Goal: Task Accomplishment & Management: Complete application form

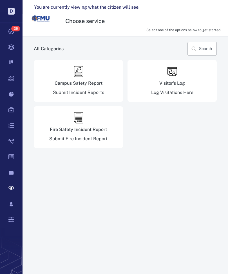
click at [17, 46] on icon at bounding box center [11, 47] width 22 height 16
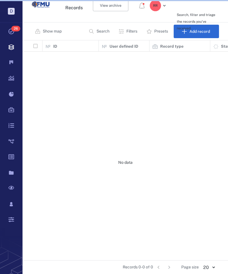
scroll to position [0, 0]
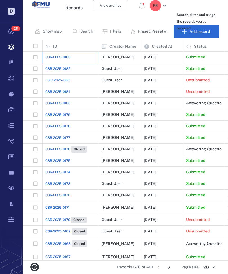
click at [63, 55] on span "CSR-2025-0183" at bounding box center [57, 57] width 25 height 5
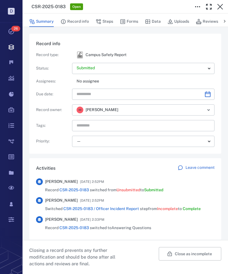
scroll to position [22, 178]
click at [124, 19] on icon "button" at bounding box center [123, 22] width 6 height 6
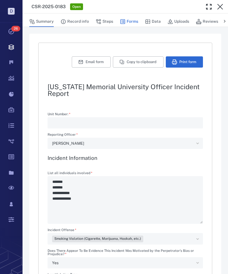
type textarea "*"
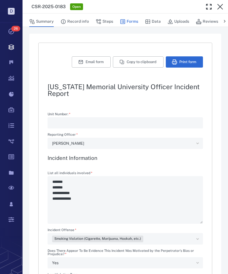
type textarea "*"
type input "**********"
type textarea "*"
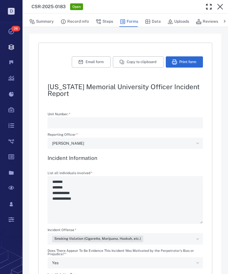
type textarea "*"
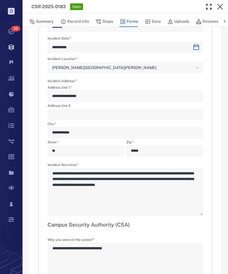
scroll to position [365, 0]
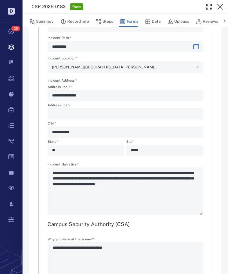
click at [11, 140] on icon at bounding box center [11, 142] width 22 height 16
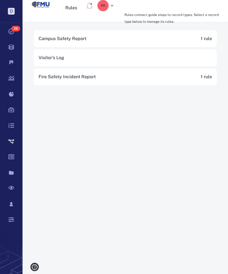
click at [14, 159] on icon at bounding box center [11, 157] width 22 height 16
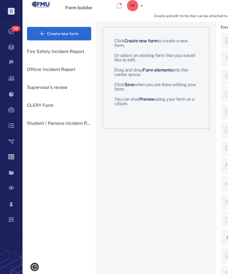
click at [44, 68] on p "Officer Incident Report" at bounding box center [59, 69] width 64 height 7
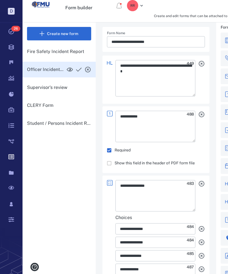
type textarea "**********"
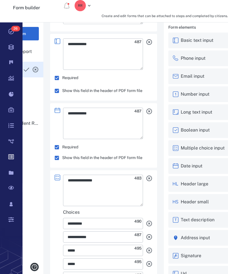
scroll to position [0, 52]
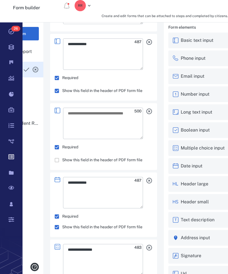
type textarea "*"
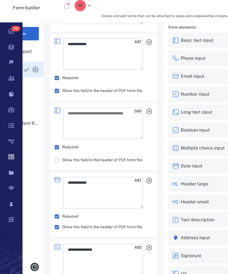
type textarea "*"
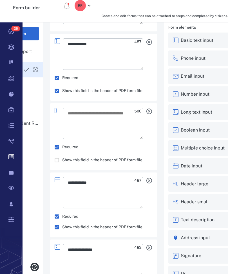
type textarea "*"
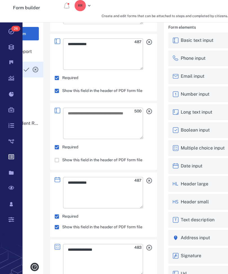
type textarea "*"
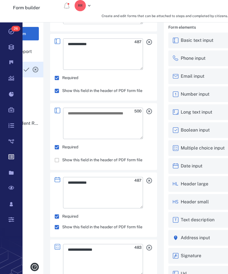
type textarea "*"
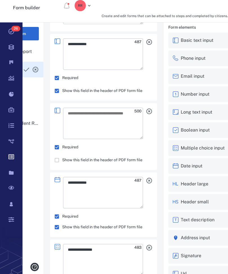
type textarea "*"
click at [75, 115] on textarea at bounding box center [103, 123] width 80 height 31
type textarea "*"
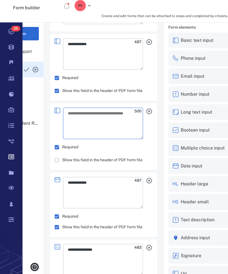
type textarea "*"
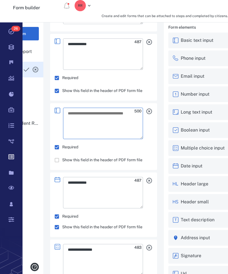
type textarea "*"
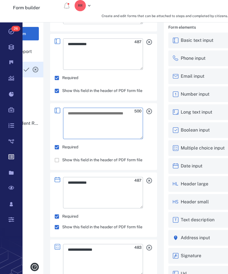
type textarea "*"
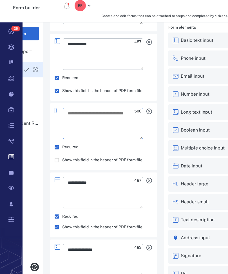
type textarea "*"
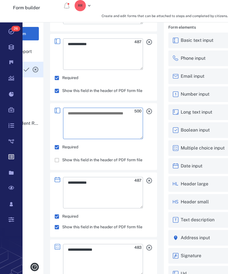
type textarea "*"
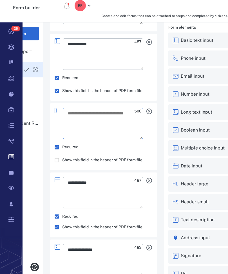
type textarea "*"
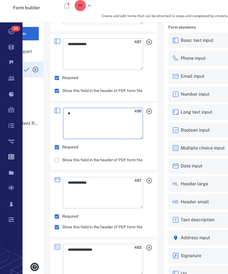
type textarea "*"
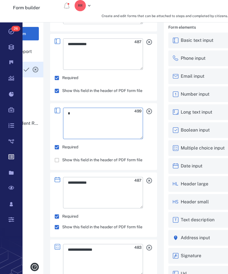
type textarea "*"
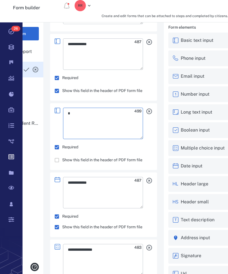
type textarea "*"
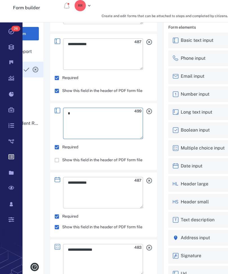
type textarea "*"
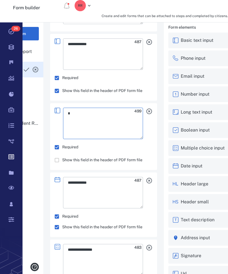
type textarea "*"
type textarea "**"
type textarea "*"
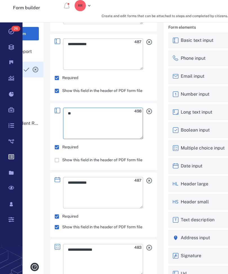
type textarea "*"
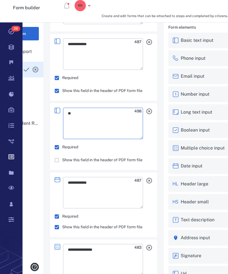
type textarea "*"
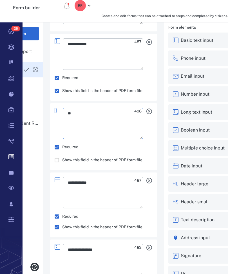
type textarea "*"
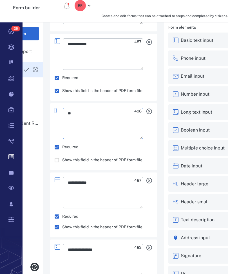
type textarea "*"
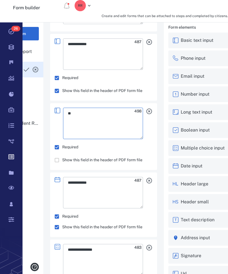
type textarea "*"
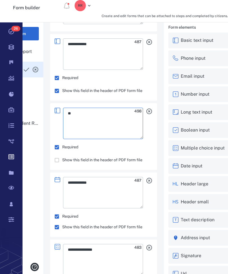
type textarea "***"
type textarea "*"
type textarea "****"
type textarea "*"
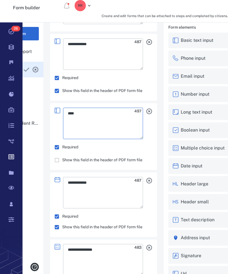
type textarea "*"
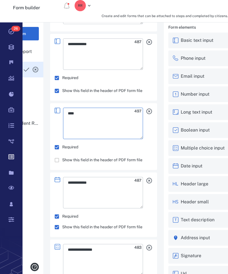
type textarea "*"
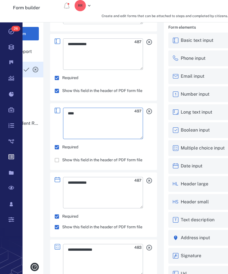
type textarea "*"
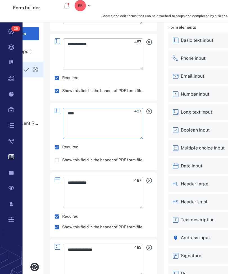
type textarea "*"
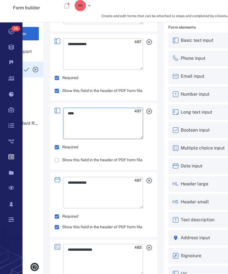
type textarea "*"
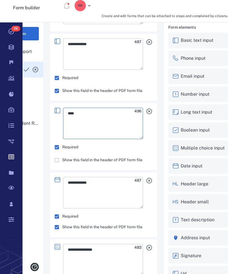
type textarea "*"
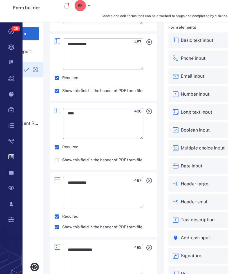
type textarea "*"
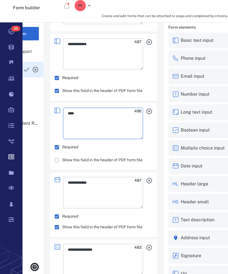
type textarea "*"
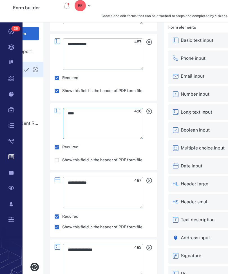
type textarea "*"
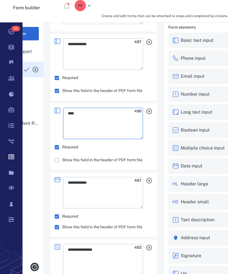
type textarea "*"
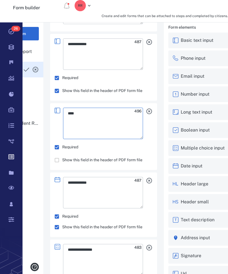
type textarea "*"
type textarea "*****"
type textarea "*"
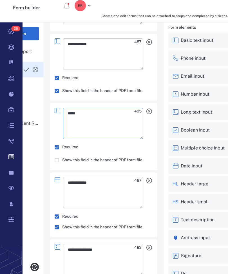
type textarea "*"
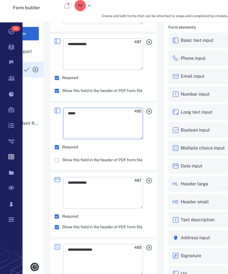
type textarea "*"
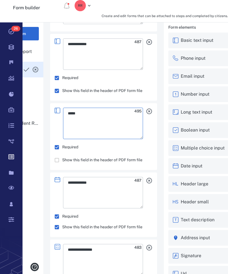
type textarea "*"
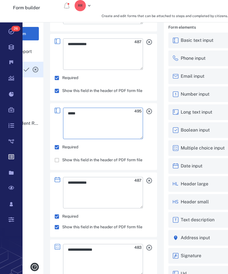
type textarea "*"
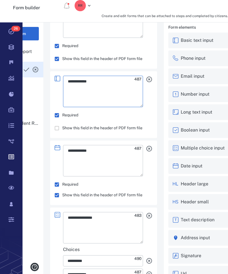
scroll to position [1987, 0]
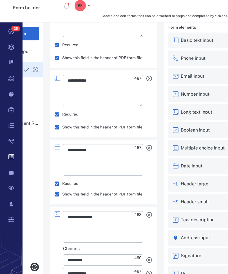
click at [149, 148] on icon "button" at bounding box center [149, 148] width 6 height 6
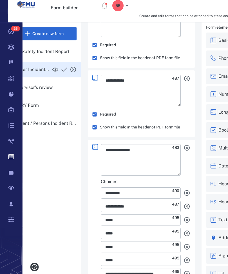
scroll to position [0, 0]
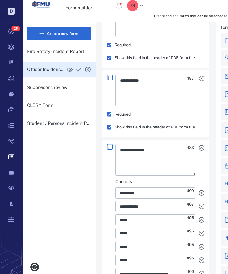
click at [79, 67] on icon "button" at bounding box center [78, 69] width 7 height 7
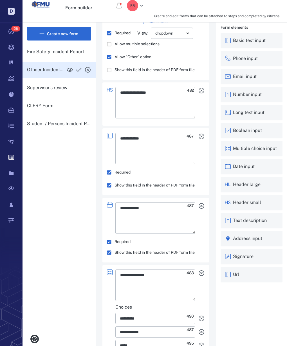
scroll to position [1861, 0]
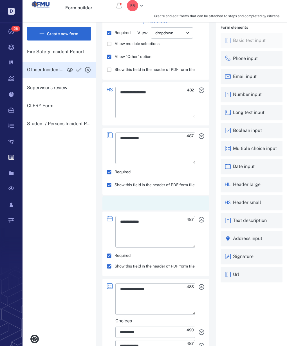
type textarea "*"
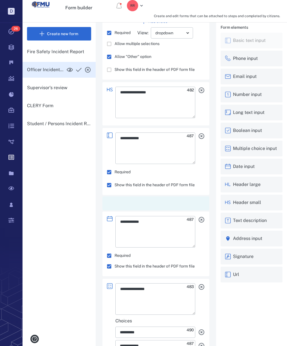
type textarea "*"
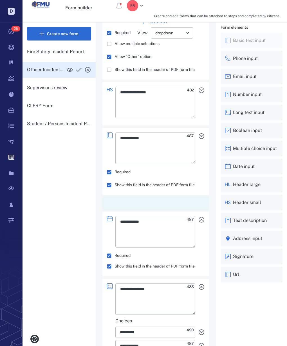
type textarea "*"
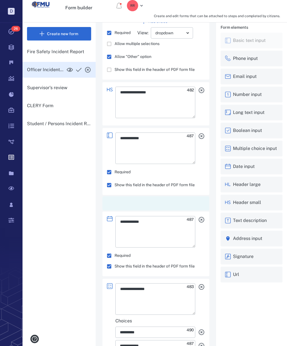
type textarea "*"
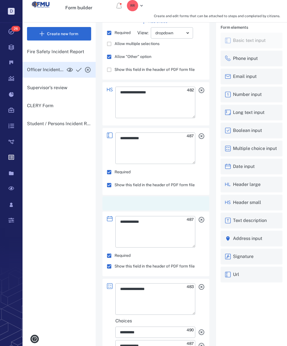
type textarea "*"
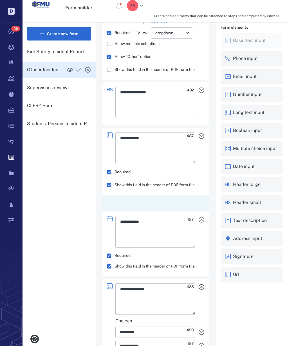
type textarea "*"
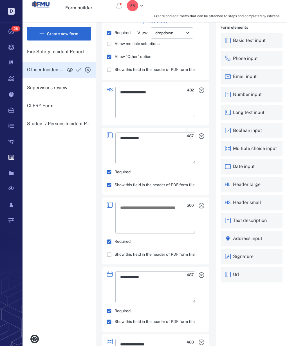
type textarea "*"
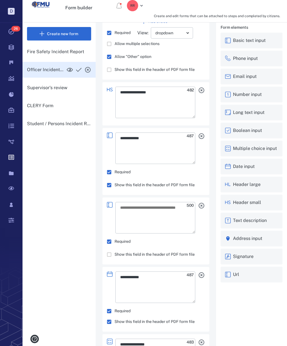
type textarea "*"
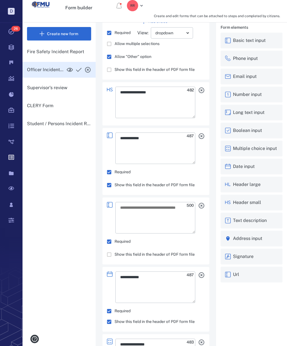
type textarea "*"
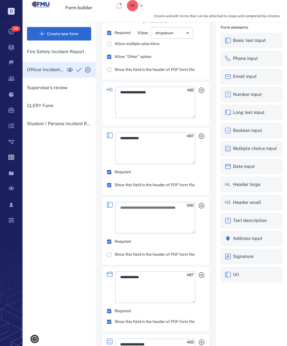
type textarea "*"
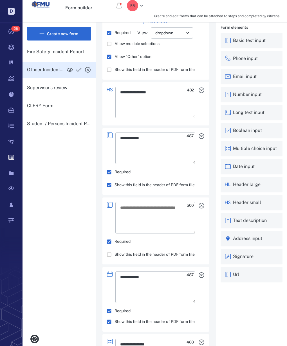
type textarea "*"
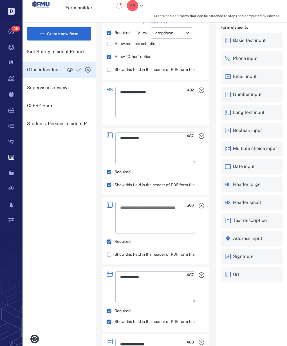
type textarea "*"
click at [131, 202] on textarea at bounding box center [155, 217] width 80 height 31
type textarea "*"
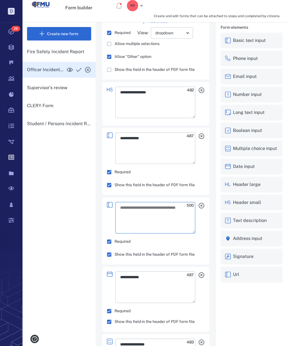
type textarea "*"
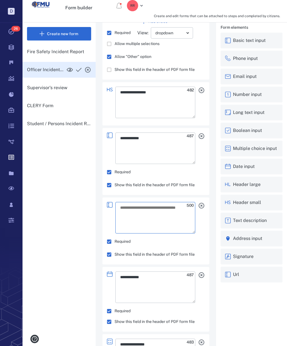
type textarea "*"
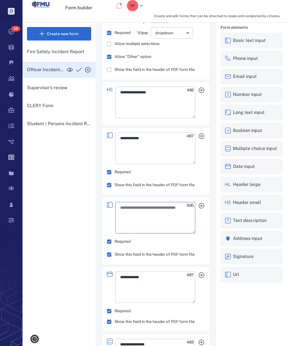
type textarea "*"
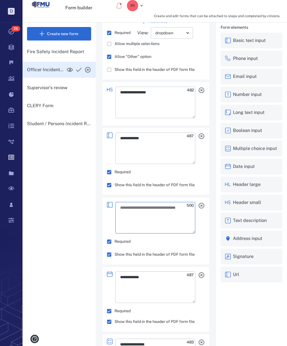
type textarea "*"
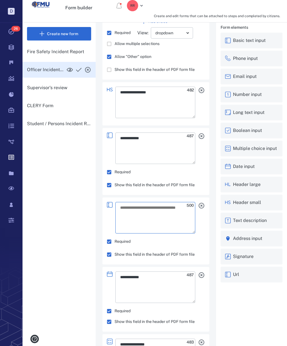
type textarea "*"
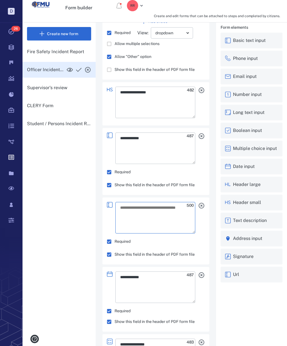
type textarea "*"
type textarea "**"
type textarea "*"
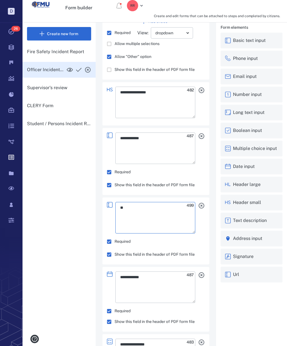
type textarea "*"
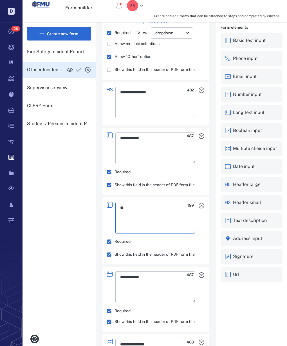
type textarea "*"
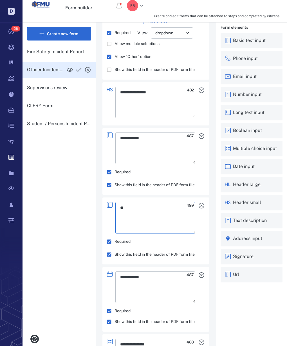
type textarea "*"
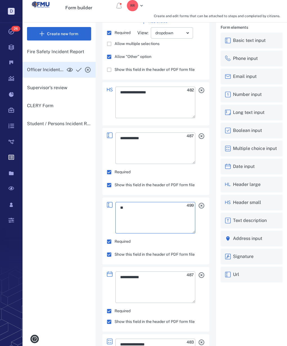
type textarea "*"
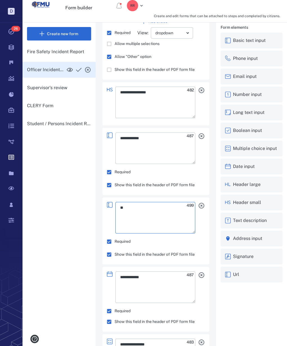
type textarea "*"
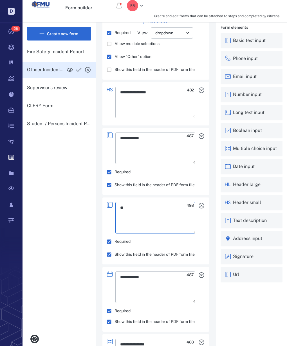
type textarea "*"
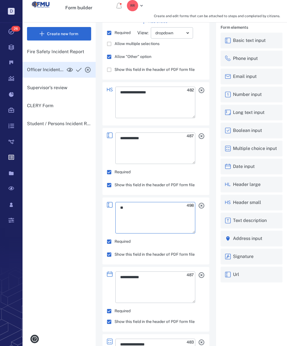
type textarea "*"
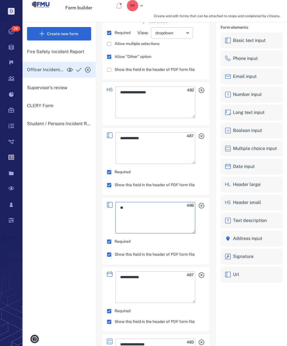
type textarea "*"
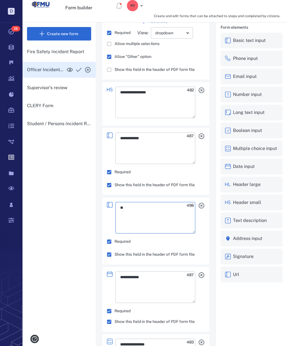
type textarea "*"
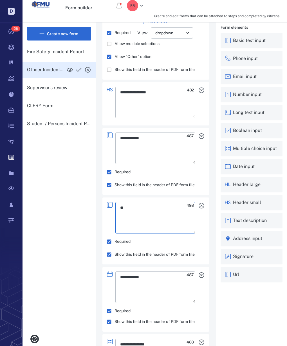
type textarea "*"
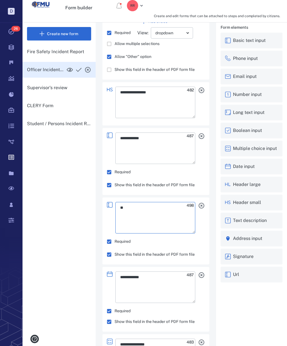
type textarea "*"
type textarea "***"
type textarea "*"
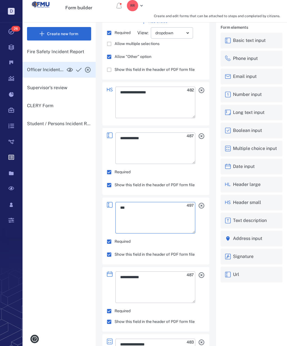
type textarea "*"
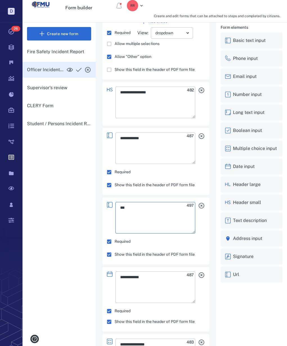
type textarea "*"
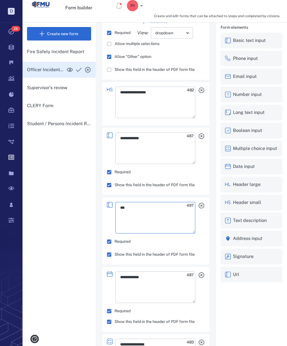
type textarea "*"
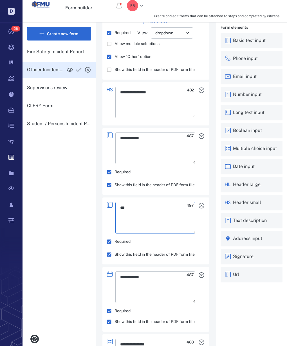
type textarea "*"
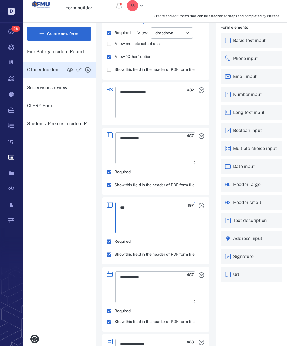
type textarea "*"
type textarea "****"
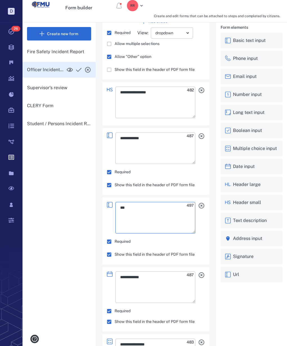
type textarea "*"
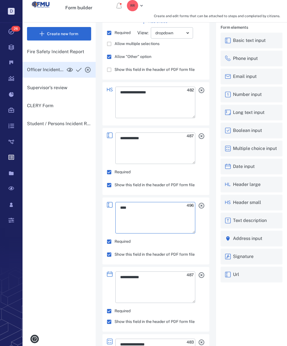
type textarea "*"
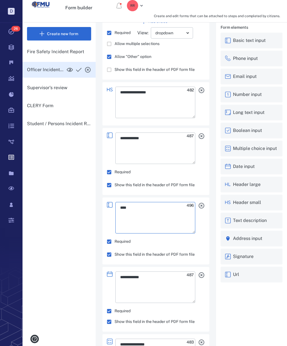
type textarea "*"
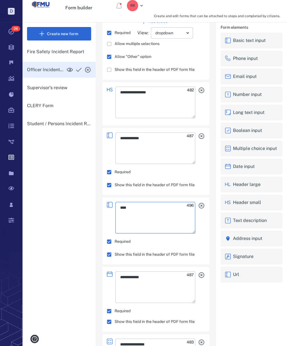
type textarea "*"
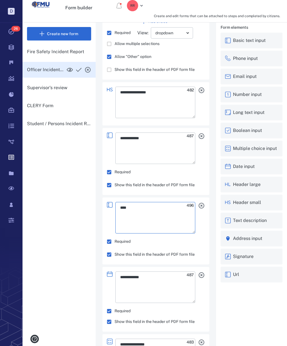
type textarea "*"
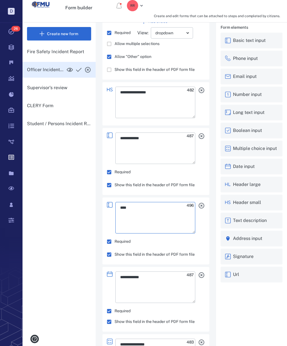
type textarea "*"
type textarea "*****"
type textarea "*"
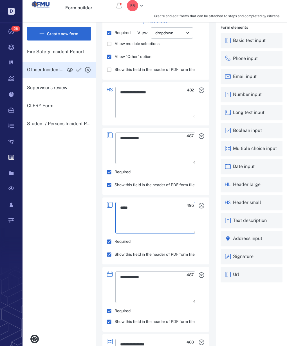
type textarea "*"
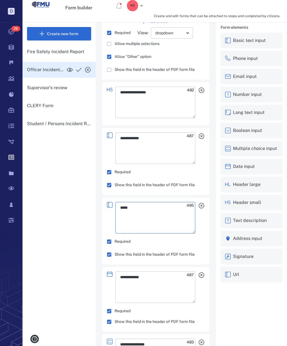
type textarea "*"
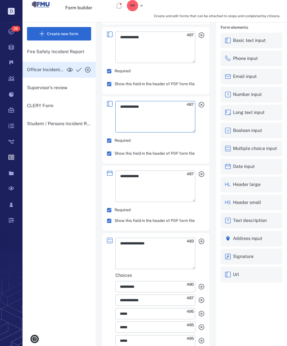
scroll to position [1963, 0]
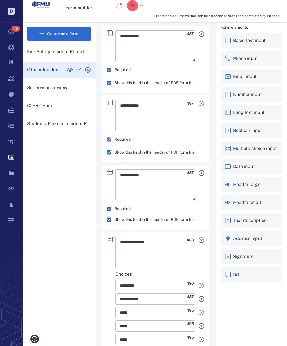
click at [203, 170] on icon "button" at bounding box center [201, 173] width 6 height 6
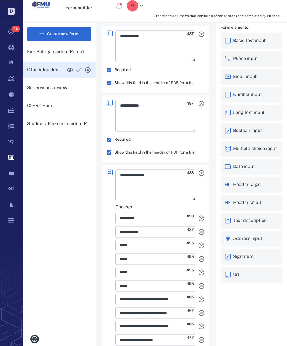
click at [81, 66] on icon "button" at bounding box center [78, 69] width 7 height 7
click at [47, 120] on p "Student / Persons Incident Report" at bounding box center [59, 123] width 64 height 7
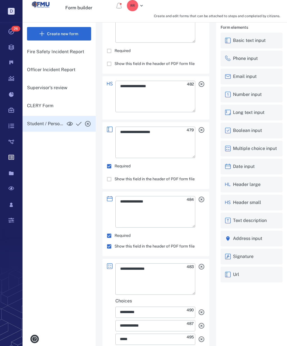
scroll to position [1785, 0]
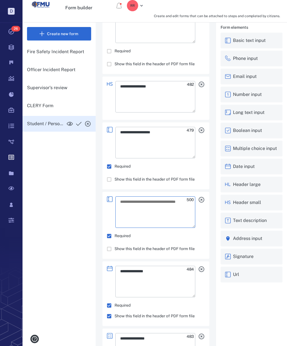
click at [131, 196] on textarea at bounding box center [155, 211] width 80 height 31
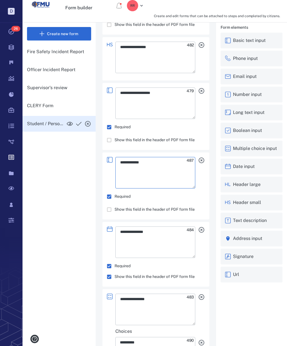
scroll to position [1828, 0]
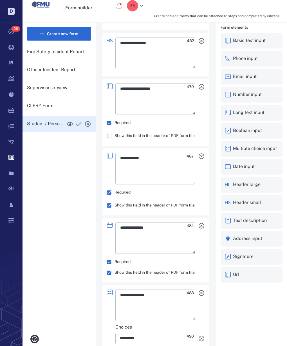
click at [201, 222] on icon "button" at bounding box center [201, 225] width 7 height 7
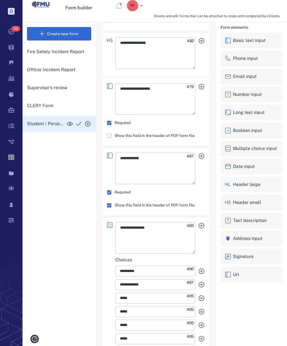
click at [78, 120] on icon "button" at bounding box center [78, 123] width 7 height 7
click at [71, 120] on icon "button" at bounding box center [69, 123] width 7 height 7
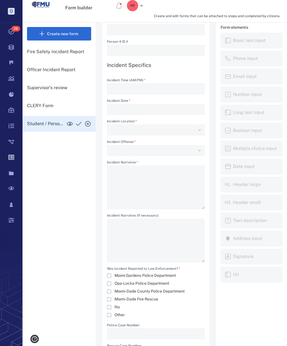
scroll to position [582, 0]
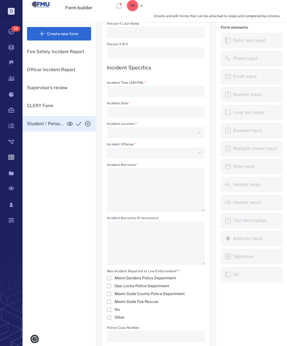
click at [69, 120] on icon "button" at bounding box center [69, 123] width 7 height 7
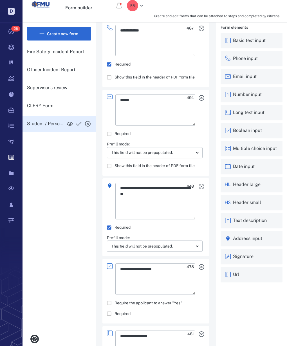
click at [49, 66] on p "Officer Incident Report" at bounding box center [59, 69] width 64 height 7
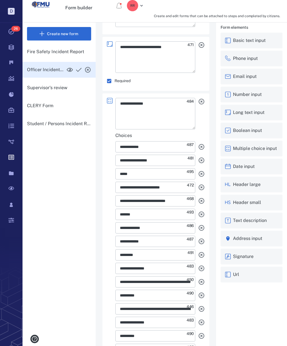
click at [70, 66] on icon "button" at bounding box center [69, 69] width 7 height 7
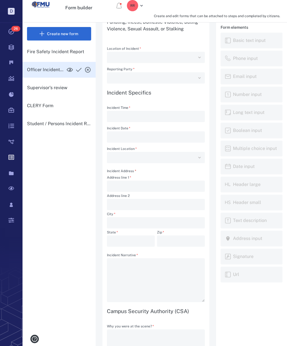
scroll to position [243, 0]
click at [10, 47] on icon at bounding box center [11, 47] width 22 height 16
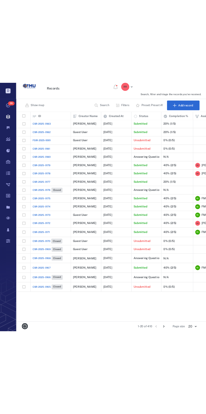
scroll to position [213, 113]
